Goal: Task Accomplishment & Management: Complete application form

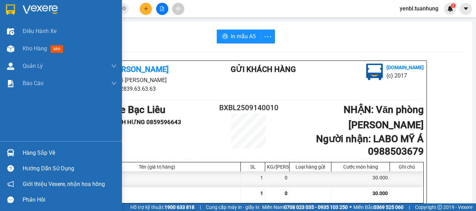
click at [14, 157] on div at bounding box center [11, 153] width 12 height 12
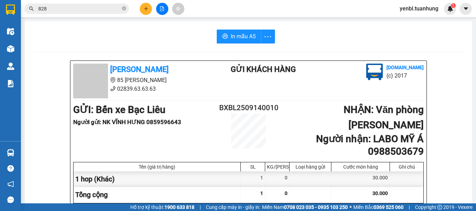
drag, startPoint x: 177, startPoint y: 36, endPoint x: 169, endPoint y: 31, distance: 9.8
click at [178, 36] on section "Kết quả tìm kiếm ( 2988 ) Bộ lọc Mã ĐH Trạng thái Món hàng Thu hộ Tổng cước Chư…" at bounding box center [238, 105] width 476 height 211
click at [144, 6] on button at bounding box center [146, 9] width 12 height 12
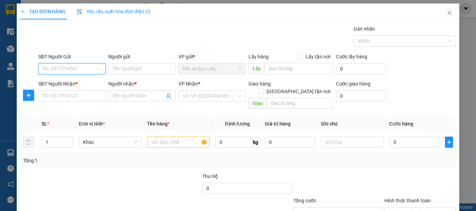
click at [71, 67] on input "SĐT Người Gửi" at bounding box center [71, 68] width 67 height 11
click at [70, 65] on input "SĐT Người Gửi" at bounding box center [71, 68] width 67 height 11
type input "0944766784"
drag, startPoint x: 76, startPoint y: 80, endPoint x: 73, endPoint y: 87, distance: 7.6
click at [75, 81] on div "0944766784 - CHÚ TÁM" at bounding box center [71, 83] width 58 height 8
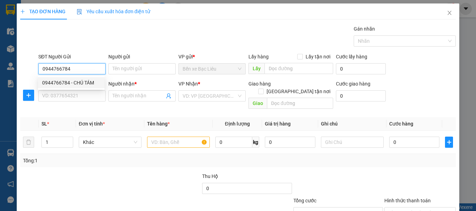
type input "CHÚ TÁM"
type input "0944766784"
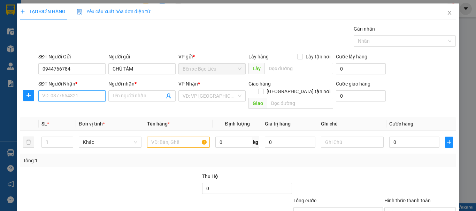
click at [71, 99] on input "SĐT Người Nhận *" at bounding box center [71, 96] width 67 height 11
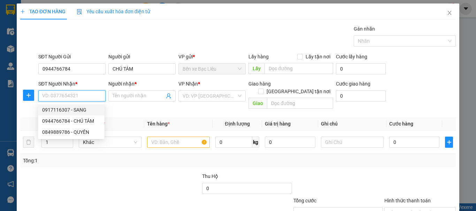
click at [71, 112] on div "0917116307 - SANG" at bounding box center [71, 110] width 58 height 8
type input "0917116307"
type input "SANG"
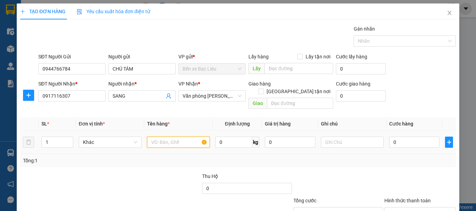
click at [165, 137] on input "text" at bounding box center [178, 142] width 63 height 11
type input "1 thung"
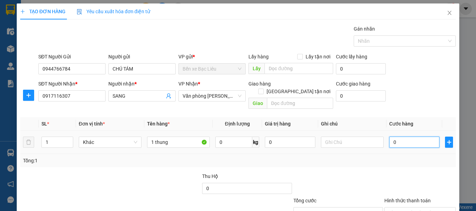
click at [394, 137] on input "0" at bounding box center [414, 142] width 50 height 11
type input "3"
type input "30"
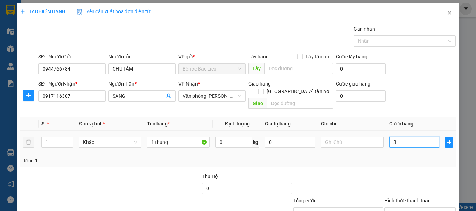
type input "30"
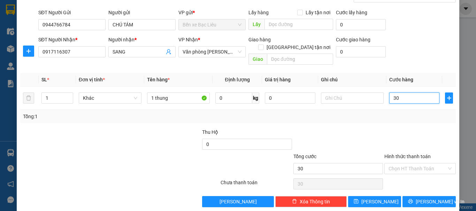
scroll to position [46, 0]
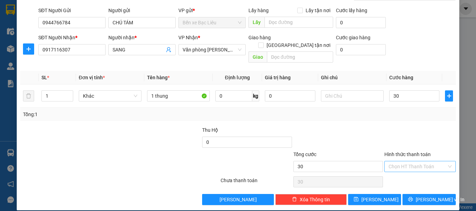
type input "30.000"
click at [398, 162] on input "Hình thức thanh toán" at bounding box center [417, 167] width 58 height 10
drag, startPoint x: 394, startPoint y: 168, endPoint x: 394, endPoint y: 175, distance: 7.0
click at [394, 170] on div "Tại văn phòng" at bounding box center [415, 173] width 71 height 11
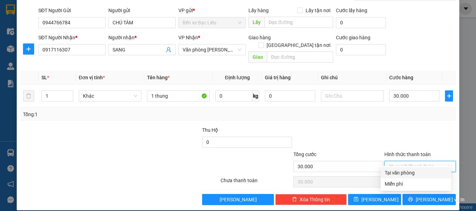
type input "0"
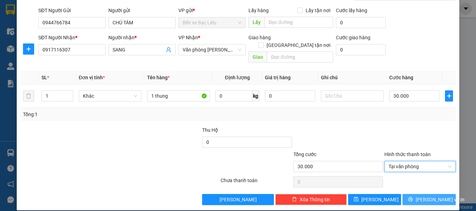
click at [408, 194] on button "[PERSON_NAME] và In" at bounding box center [428, 199] width 53 height 11
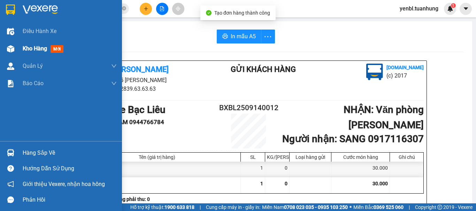
click at [25, 50] on span "Kho hàng" at bounding box center [35, 48] width 24 height 7
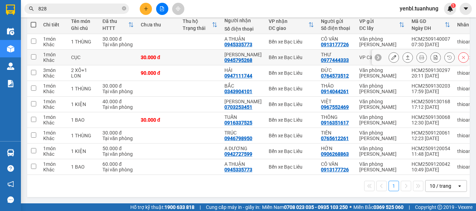
scroll to position [51, 0]
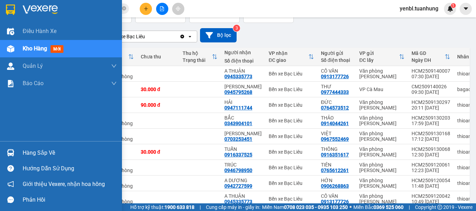
click at [21, 154] on div "Hàng sắp về" at bounding box center [61, 153] width 122 height 16
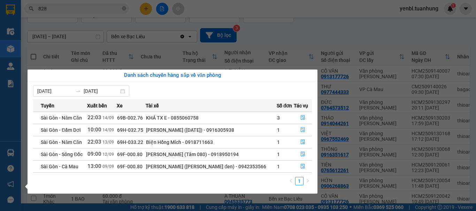
click at [285, 52] on section "Kết quả tìm kiếm ( 2988 ) Bộ lọc Mã ĐH Trạng thái Món hàng Thu hộ Tổng cước Chư…" at bounding box center [238, 105] width 476 height 211
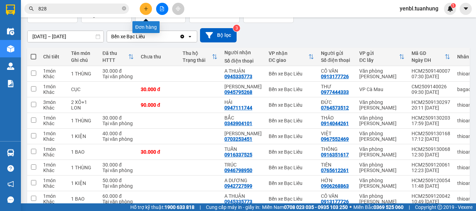
click at [143, 11] on button at bounding box center [146, 9] width 12 height 12
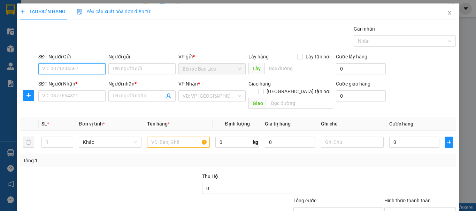
click at [76, 69] on input "SĐT Người Gửi" at bounding box center [71, 68] width 67 height 11
click at [76, 68] on input "SĐT Người Gửi" at bounding box center [71, 68] width 67 height 11
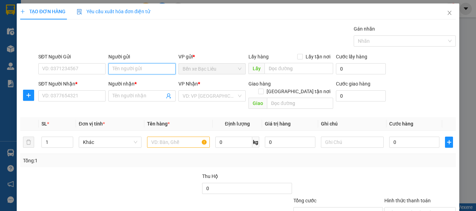
click at [117, 70] on input "Người gửi" at bounding box center [141, 68] width 67 height 11
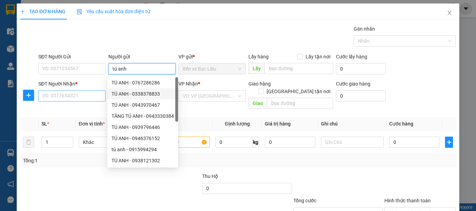
type input "tú anh"
click at [80, 100] on input "SĐT Người Nhận *" at bounding box center [71, 96] width 67 height 11
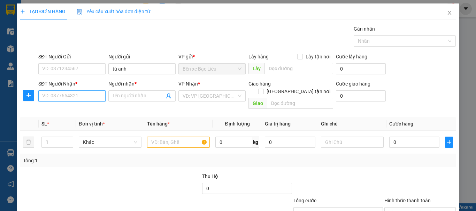
click at [79, 95] on input "SĐT Người Nhận *" at bounding box center [71, 96] width 67 height 11
type input "0949409030"
click at [79, 95] on input "0949409030" at bounding box center [71, 96] width 67 height 11
click at [78, 110] on div "0949409030 - THÀNH" at bounding box center [71, 110] width 58 height 8
type input "THÀNH"
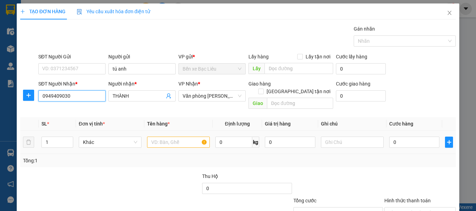
type input "0949409030"
click at [173, 137] on input "text" at bounding box center [178, 142] width 63 height 11
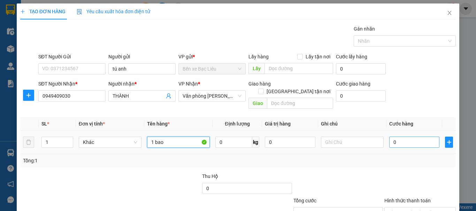
type input "1 bao"
click at [419, 138] on input "0" at bounding box center [414, 142] width 50 height 11
type input "3"
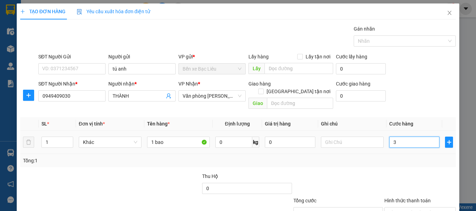
type input "30"
type input "3"
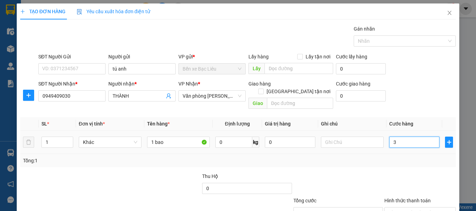
type input "3"
type input "0"
type input "07"
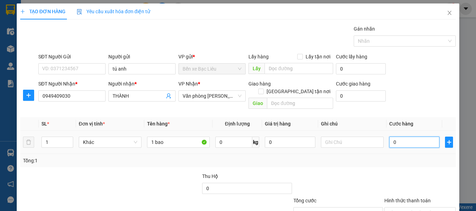
type input "7"
type input "070"
type input "70"
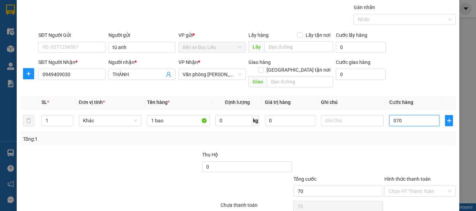
scroll to position [46, 0]
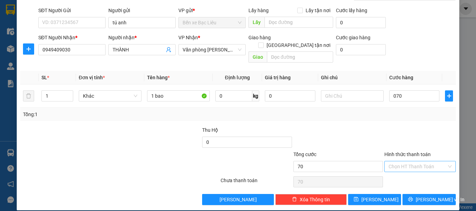
type input "70.000"
click at [404, 162] on input "Hình thức thanh toán" at bounding box center [417, 167] width 58 height 10
click at [395, 174] on div "Tại văn phòng" at bounding box center [416, 173] width 62 height 8
type input "0"
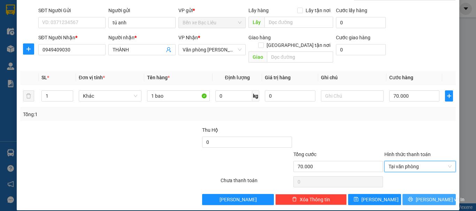
click at [418, 194] on button "[PERSON_NAME] và In" at bounding box center [428, 199] width 53 height 11
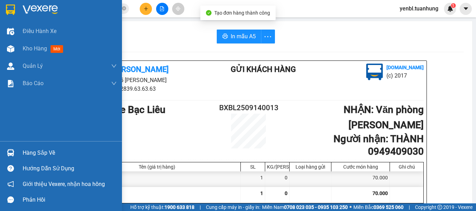
click at [28, 49] on span "Kho hàng" at bounding box center [35, 48] width 24 height 7
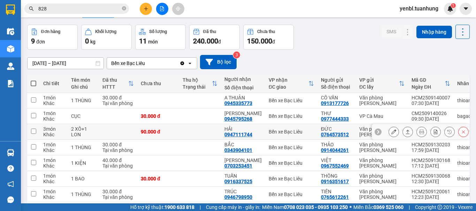
scroll to position [35, 0]
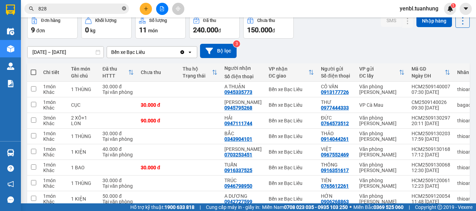
click at [122, 10] on icon "close-circle" at bounding box center [124, 8] width 4 height 4
click at [116, 9] on input "text" at bounding box center [79, 9] width 82 height 8
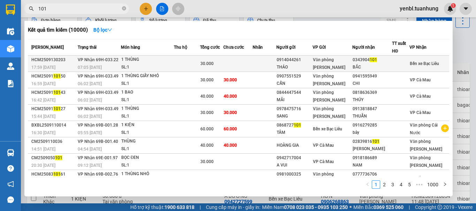
type input "101"
click at [416, 64] on span "Bến xe Bạc Liêu" at bounding box center [424, 63] width 29 height 5
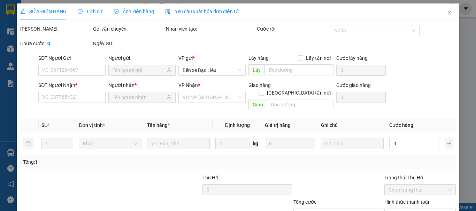
type input "0914044261"
type input "THẢO"
type input "0343904101"
type input "BẮC"
type input "30.000"
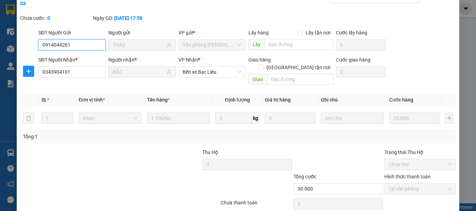
scroll to position [48, 0]
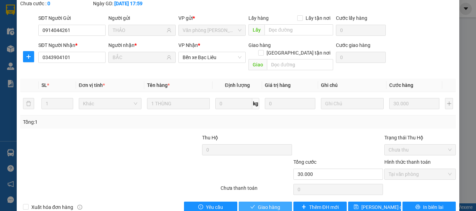
drag, startPoint x: 271, startPoint y: 191, endPoint x: 259, endPoint y: 144, distance: 48.9
click at [271, 204] on span "Giao hàng" at bounding box center [269, 208] width 22 height 8
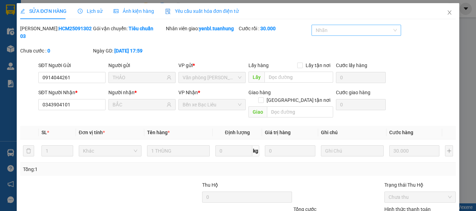
scroll to position [0, 0]
click at [447, 15] on icon "close" at bounding box center [450, 13] width 6 height 6
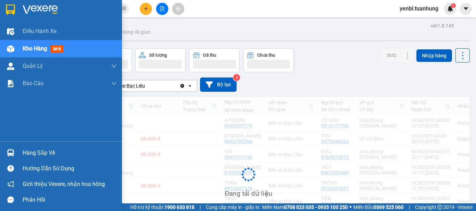
drag, startPoint x: 23, startPoint y: 151, endPoint x: 42, endPoint y: 149, distance: 19.3
click at [23, 151] on div "Hàng sắp về" at bounding box center [70, 153] width 94 height 10
